Goal: Obtain resource: Download file/media

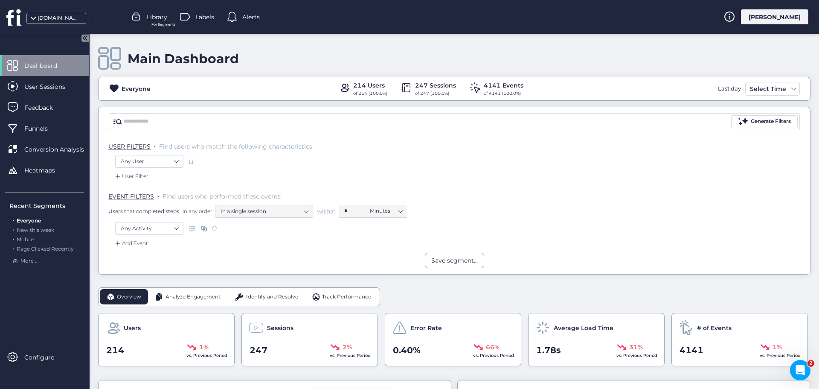
scroll to position [171, 0]
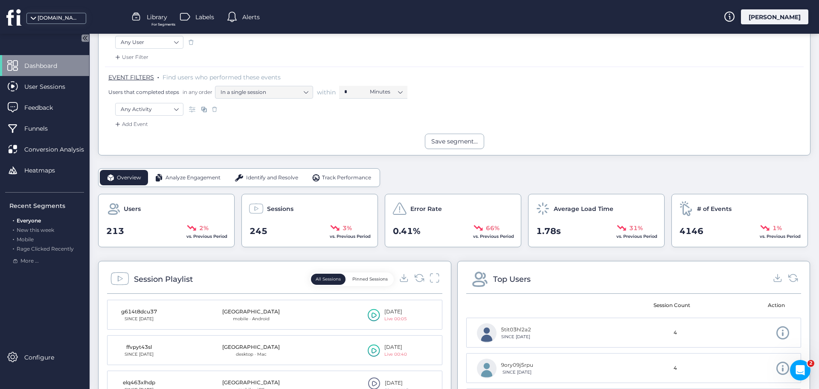
scroll to position [128, 0]
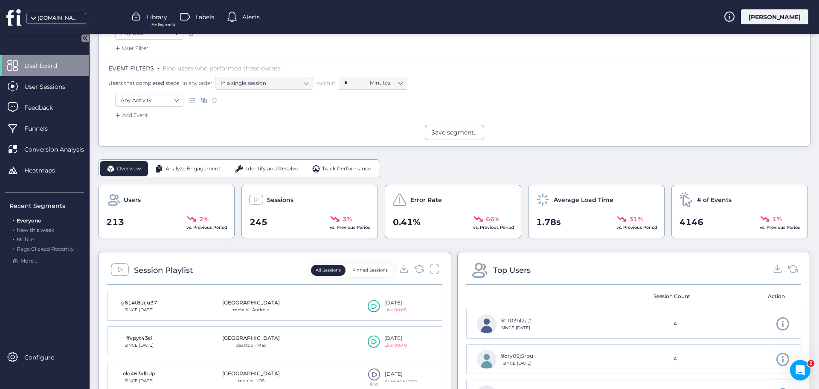
click at [195, 170] on span "Analyze Engagement" at bounding box center [193, 169] width 55 height 8
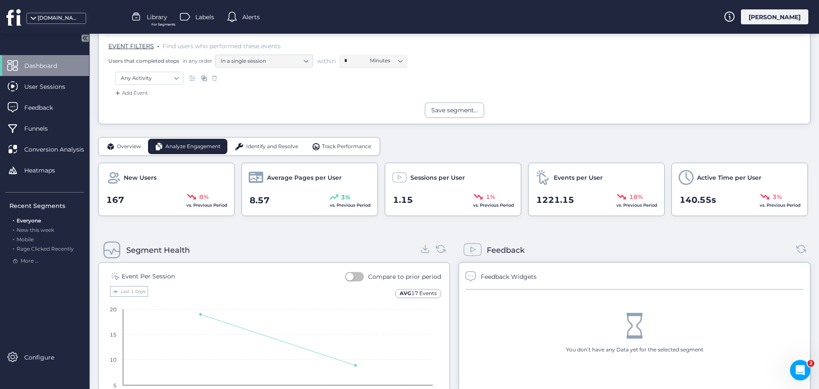
scroll to position [171, 0]
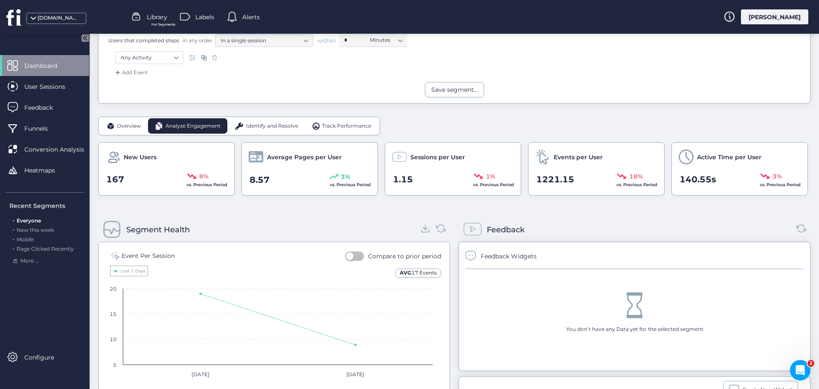
click at [266, 126] on span "Identify and Resolve" at bounding box center [272, 126] width 52 height 8
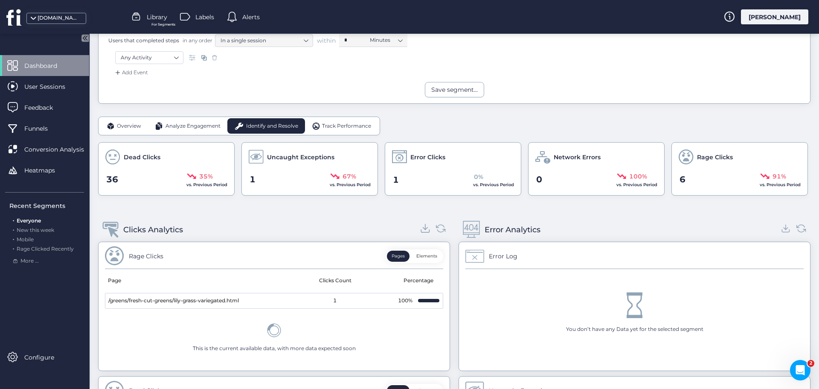
click at [422, 232] on icon at bounding box center [426, 228] width 12 height 12
click at [782, 232] on icon at bounding box center [786, 231] width 8 height 3
click at [323, 122] on span "Track Performance" at bounding box center [346, 126] width 49 height 8
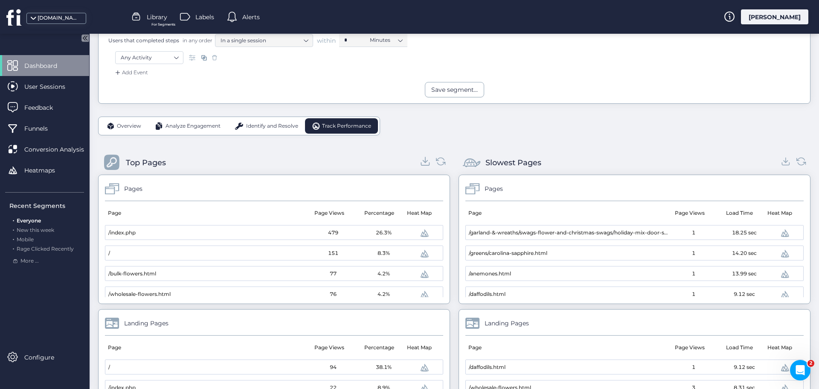
click at [421, 160] on icon at bounding box center [426, 161] width 12 height 12
click at [784, 161] on icon at bounding box center [786, 161] width 5 height 2
